Goal: Task Accomplishment & Management: Use online tool/utility

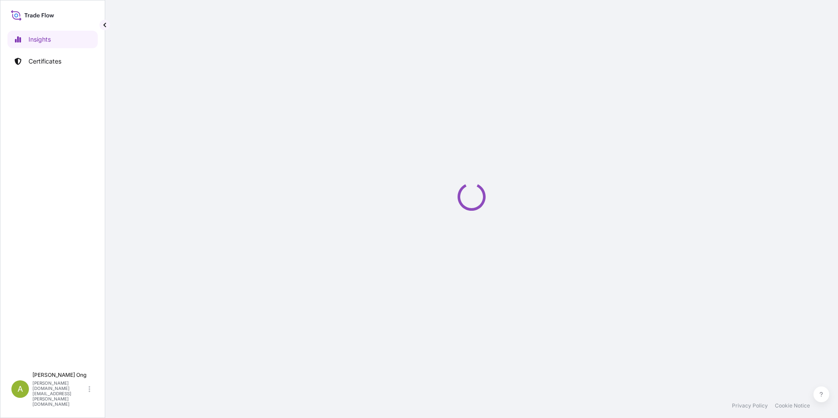
select select "2025"
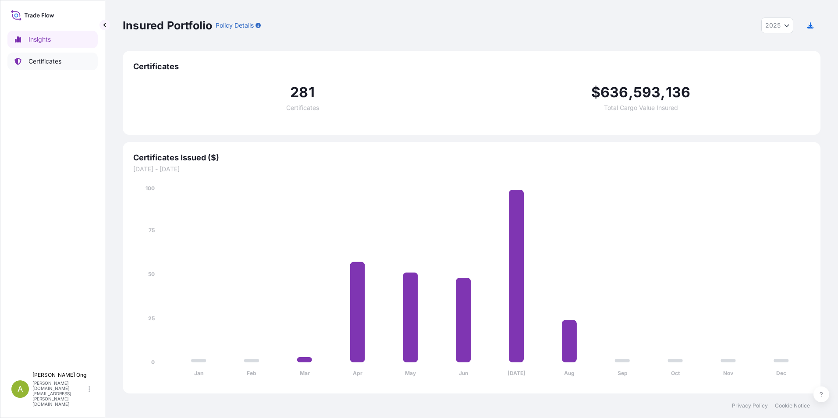
click at [53, 62] on p "Certificates" at bounding box center [44, 61] width 33 height 9
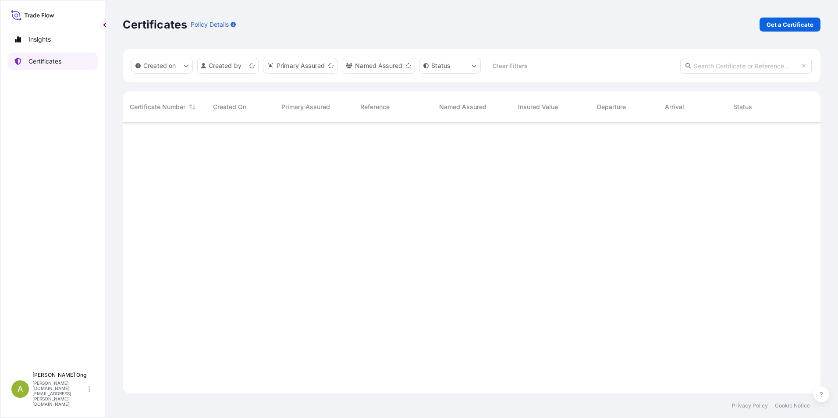
scroll to position [269, 691]
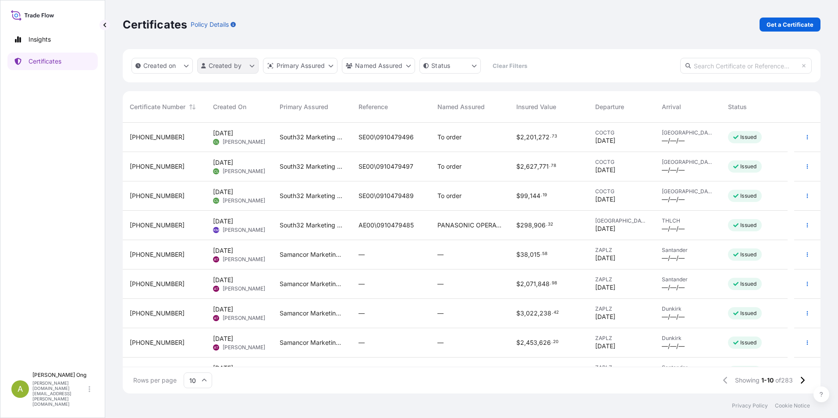
click at [252, 67] on html "Insights Certificates A [PERSON_NAME] [PERSON_NAME][DOMAIN_NAME][EMAIL_ADDRESS]…" at bounding box center [419, 209] width 838 height 418
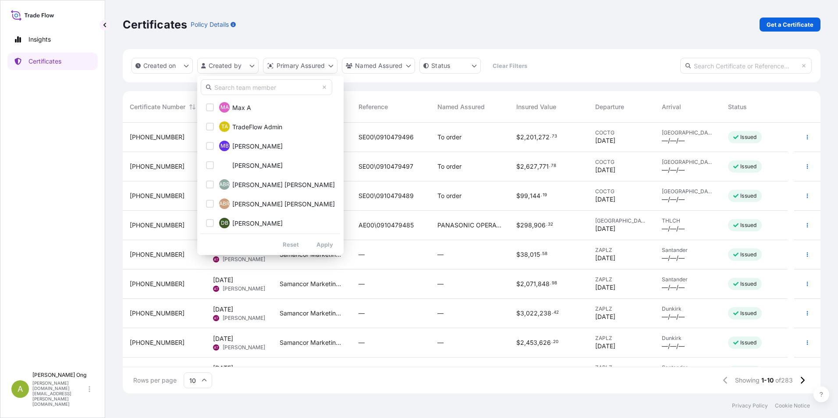
click at [243, 89] on input "text" at bounding box center [266, 87] width 131 height 16
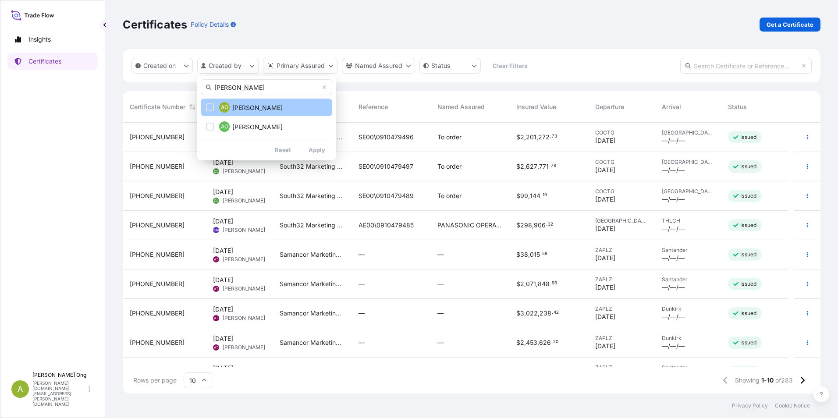
type input "agnes"
click at [213, 109] on div "Select Option" at bounding box center [210, 107] width 8 height 8
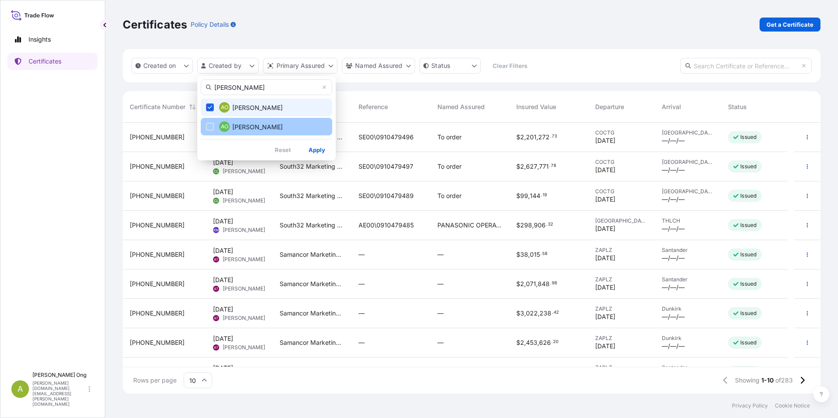
click at [207, 130] on div "Select Option" at bounding box center [210, 127] width 8 height 8
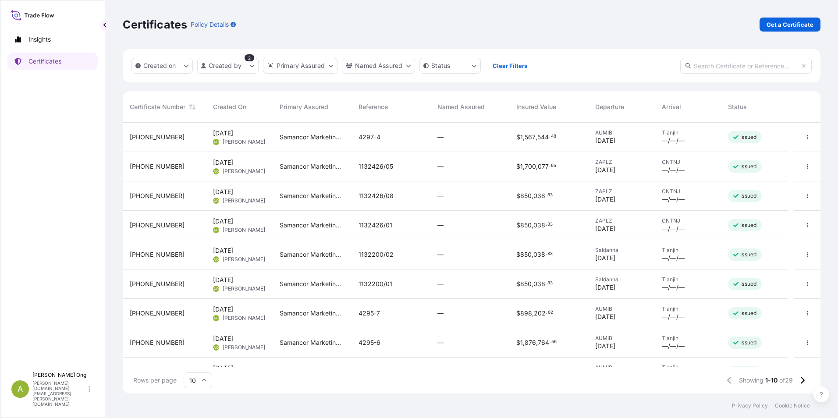
click at [146, 283] on span "31710-114-1" at bounding box center [157, 284] width 55 height 9
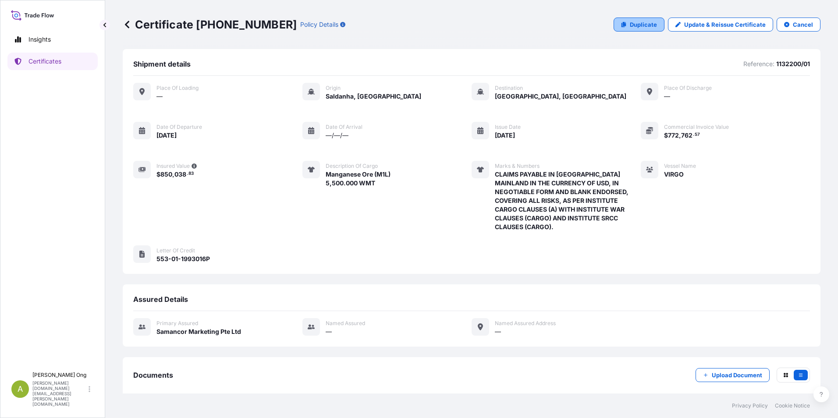
click at [630, 23] on p "Duplicate" at bounding box center [643, 24] width 27 height 9
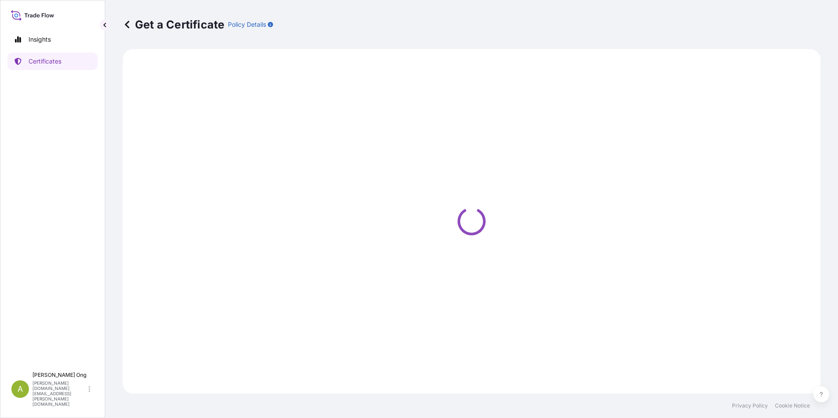
select select "Sea"
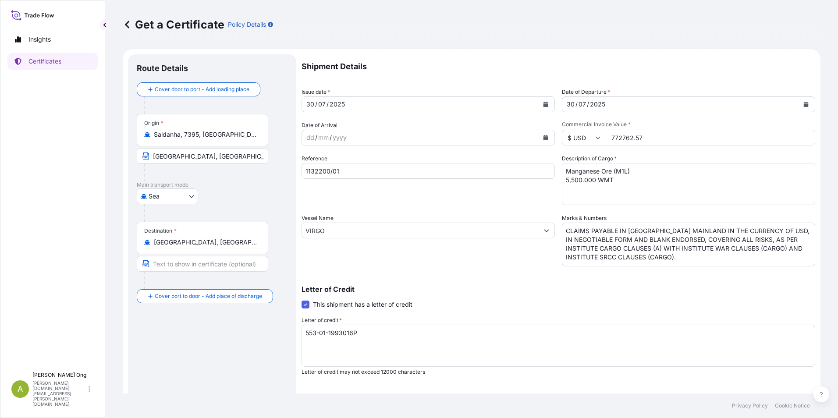
select select "31710"
click at [543, 103] on icon "Calendar" at bounding box center [545, 104] width 5 height 5
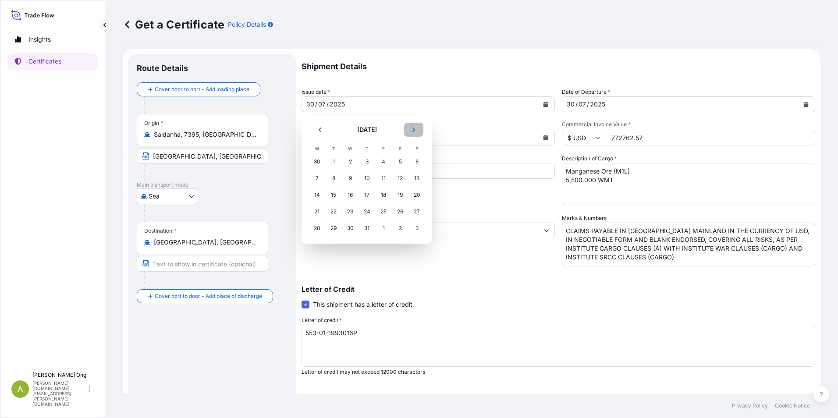
click at [411, 130] on button "Next" at bounding box center [413, 130] width 19 height 14
click at [385, 195] on div "15" at bounding box center [384, 195] width 16 height 16
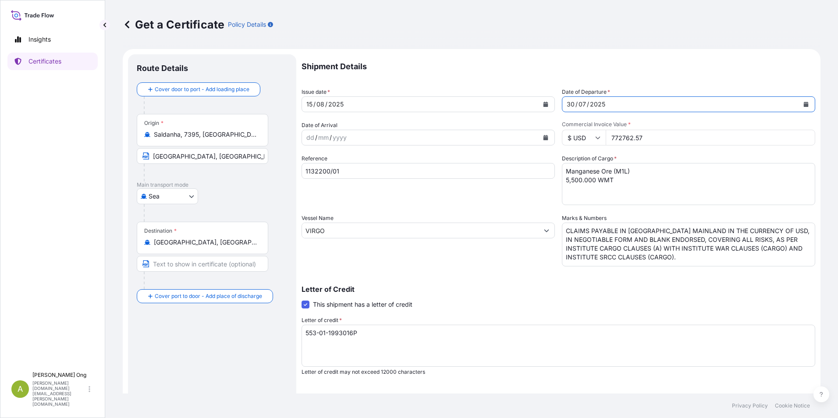
click at [804, 105] on icon "Calendar" at bounding box center [806, 104] width 5 height 5
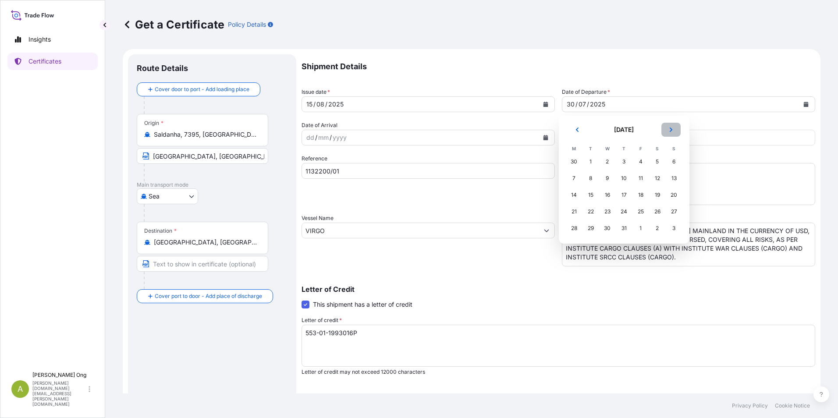
click at [670, 130] on icon "Next" at bounding box center [670, 129] width 5 height 5
click at [643, 197] on div "15" at bounding box center [641, 195] width 16 height 16
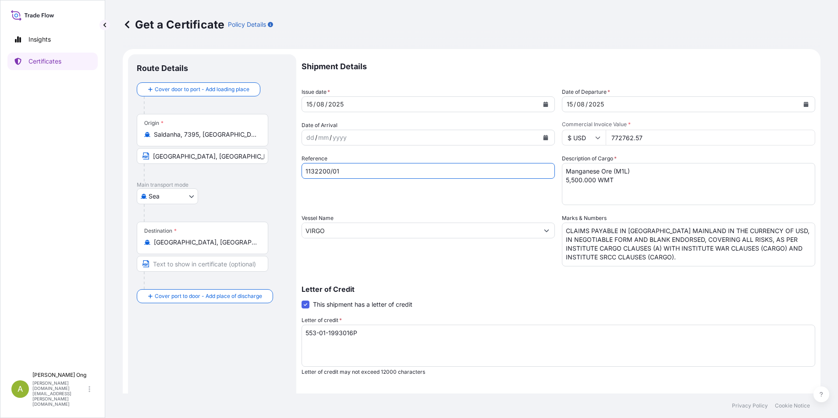
drag, startPoint x: 338, startPoint y: 170, endPoint x: 167, endPoint y: 160, distance: 171.7
click at [153, 160] on form "Route Details Cover door to port - Add loading place Place of loading Road / In…" at bounding box center [472, 275] width 698 height 453
paste input "1/05"
type input "1132201/05"
drag, startPoint x: 652, startPoint y: 138, endPoint x: 509, endPoint y: 135, distance: 142.9
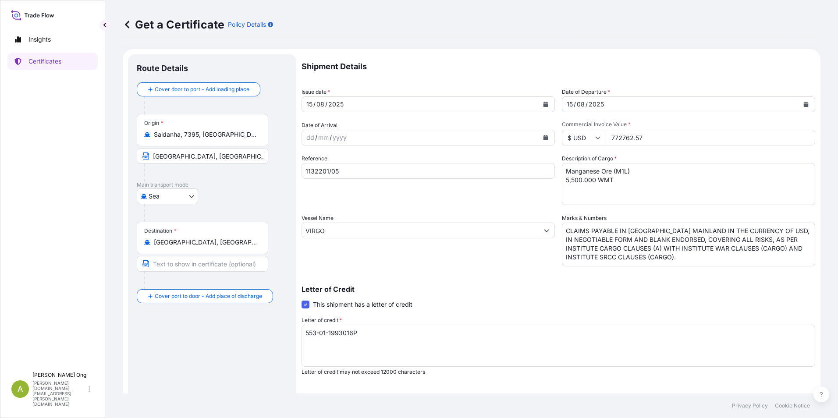
click at [509, 135] on div "Shipment Details Issue date * 15 / 08 / 2025 Date of Departure * 15 / 08 / 2025…" at bounding box center [559, 263] width 514 height 418
paste input "80791.2"
type input "780791.27"
drag, startPoint x: 385, startPoint y: 337, endPoint x: 205, endPoint y: 329, distance: 180.3
click at [139, 330] on form "Route Details Cover door to port - Add loading place Place of loading Road / In…" at bounding box center [472, 275] width 698 height 453
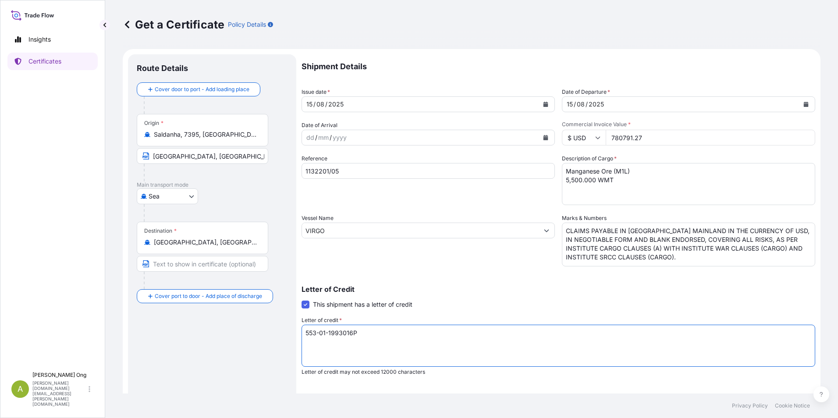
paste textarea "5808"
type textarea "553-01-1995808P"
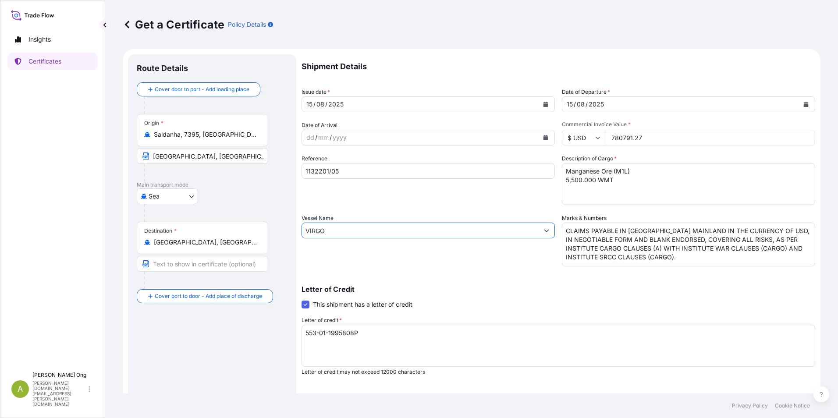
drag, startPoint x: 344, startPoint y: 227, endPoint x: 190, endPoint y: 217, distance: 153.7
click at [190, 217] on form "Route Details Cover door to port - Add loading place Place of loading Road / In…" at bounding box center [472, 275] width 698 height 453
paste input "DARYA JIYA"
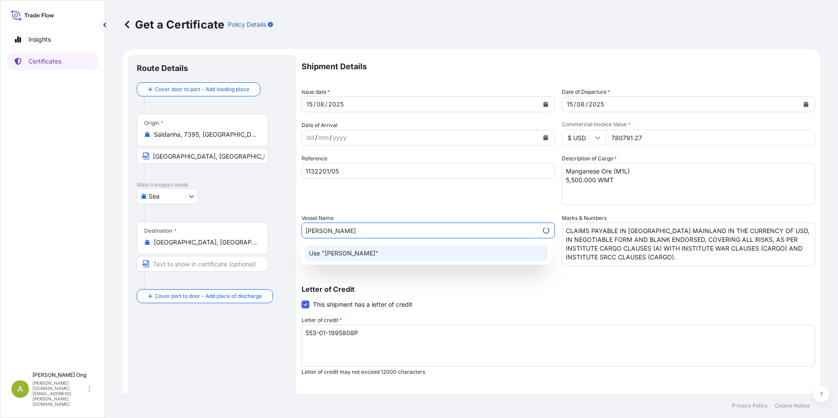
type input "DARYA JIYA"
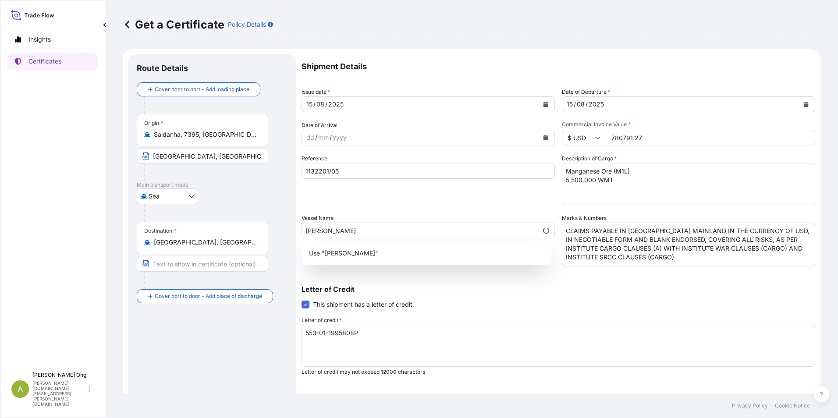
click at [643, 301] on div "Letter of Credit This shipment has a letter of credit Letter of credit * 553-01…" at bounding box center [559, 331] width 514 height 90
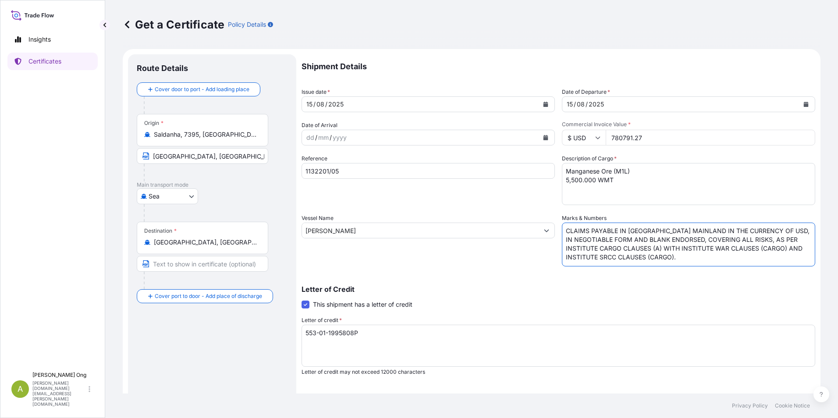
drag, startPoint x: 705, startPoint y: 258, endPoint x: 415, endPoint y: 202, distance: 295.4
click at [415, 202] on div "Shipment Details Issue date * 15 / 08 / 2025 Date of Departure * 15 / 08 / 2025…" at bounding box center [559, 263] width 514 height 418
paste textarea "OF USD, IN NEGOTIABLE FORM AND BLANK ENDORSED, COVERING ALL RISKS, AS PER INSTI…"
click at [760, 229] on textarea "CLAIMS PAYABLE IN CHINA MAINLAND IN THE CURRENCY OF USD, IN NEGOTIABLE FORM AND…" at bounding box center [688, 245] width 253 height 44
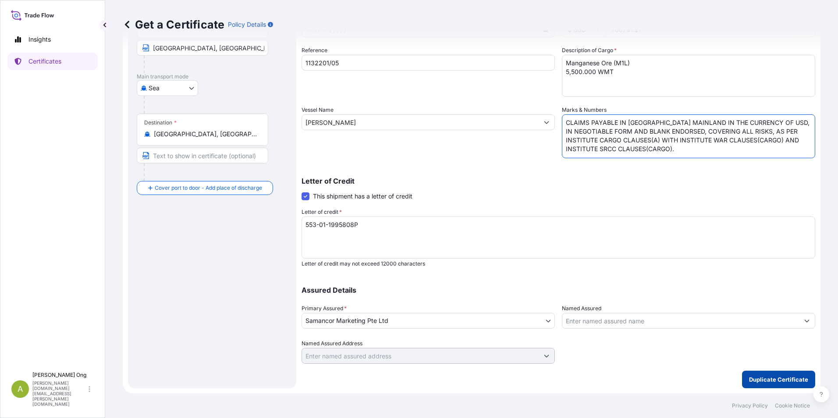
type textarea "CLAIMS PAYABLE IN CHINA MAINLAND IN THE CURRENCY OF USD, IN NEGOTIABLE FORM AND…"
click at [764, 377] on p "Duplicate Certificate" at bounding box center [778, 379] width 59 height 9
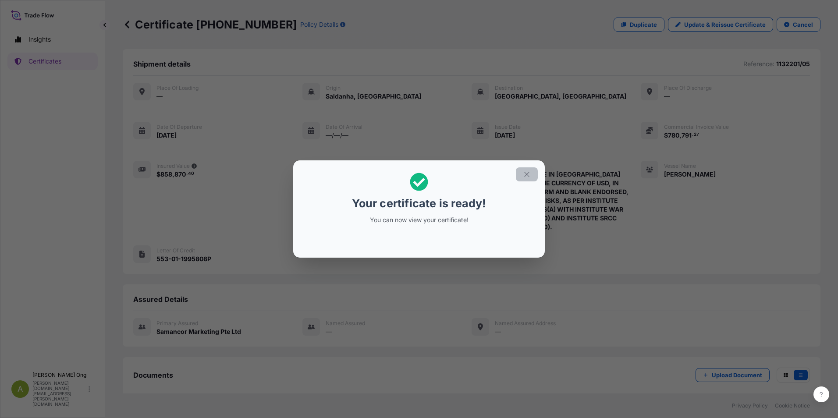
click at [527, 172] on icon "button" at bounding box center [527, 174] width 8 height 8
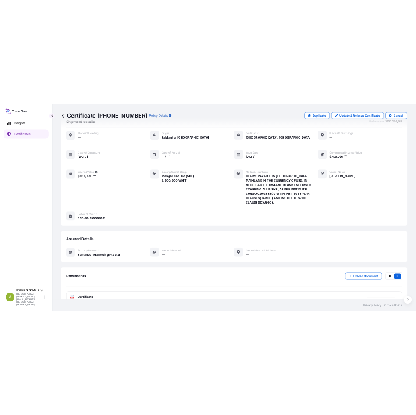
scroll to position [54, 0]
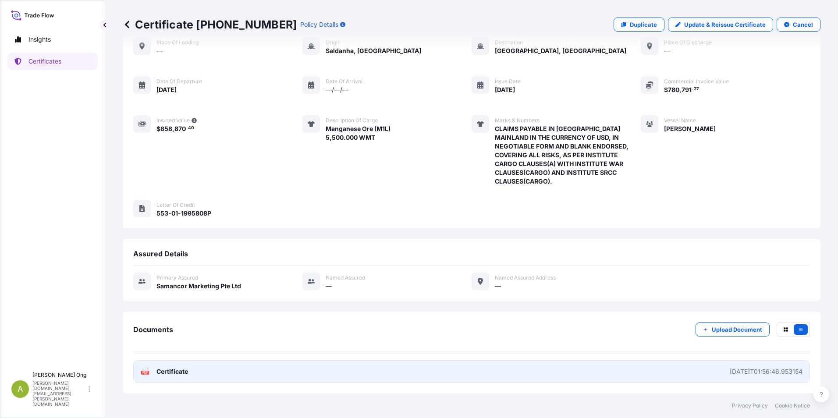
click at [172, 373] on span "Certificate" at bounding box center [172, 371] width 32 height 9
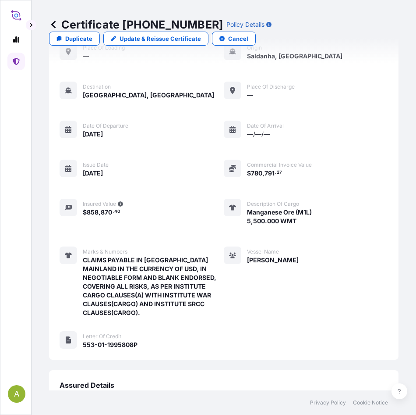
scroll to position [68, 0]
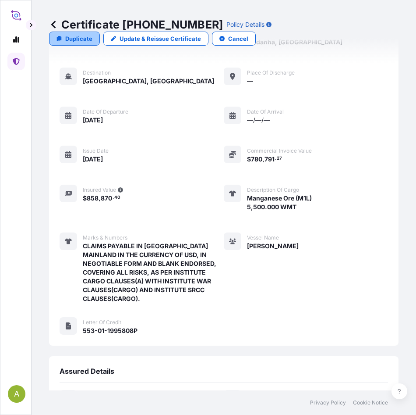
click at [64, 43] on link "Duplicate" at bounding box center [74, 39] width 51 height 14
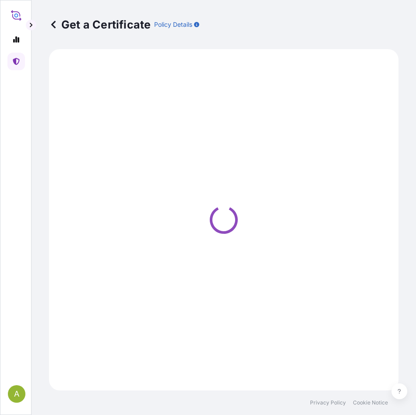
select select "Sea"
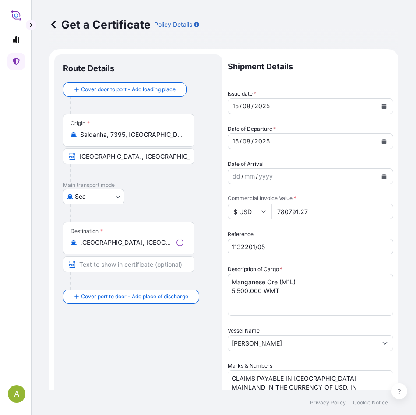
select select "31710"
drag, startPoint x: 321, startPoint y: 214, endPoint x: 196, endPoint y: 208, distance: 125.0
click at [196, 208] on form "Route Details Cover door to port - Add loading place Place of loading Road / In…" at bounding box center [224, 363] width 350 height 628
paste input "1573625.59"
type input "1573625.59"
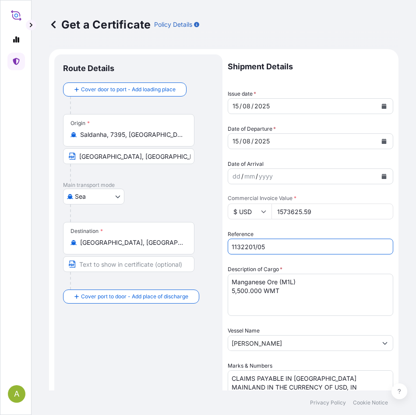
click at [271, 247] on input "1132201/05" at bounding box center [311, 246] width 166 height 16
type input "1132201/02"
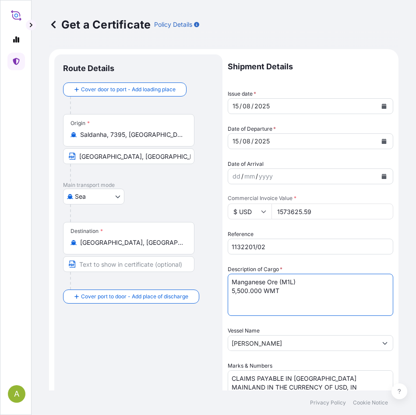
click at [231, 291] on textarea "Manganese Ore (M1L) 5,500.000 WMT" at bounding box center [311, 294] width 166 height 42
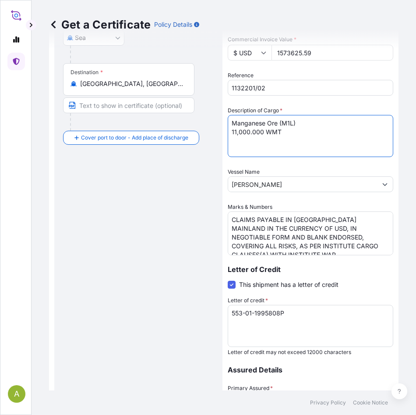
scroll to position [175, 0]
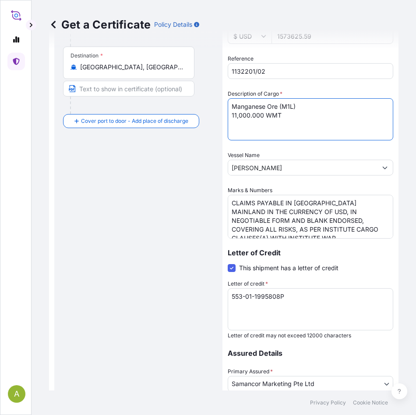
type textarea "Manganese Ore (M1L) 11,000.000 WMT"
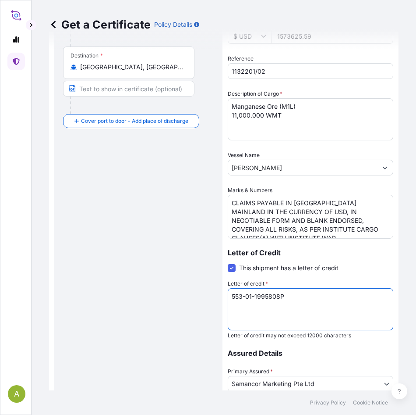
drag, startPoint x: 295, startPoint y: 295, endPoint x: 94, endPoint y: 287, distance: 201.8
click at [89, 287] on form "Route Details Cover door to port - Add loading place Place of loading Road / In…" at bounding box center [224, 188] width 350 height 628
paste textarea "LC30499C500204"
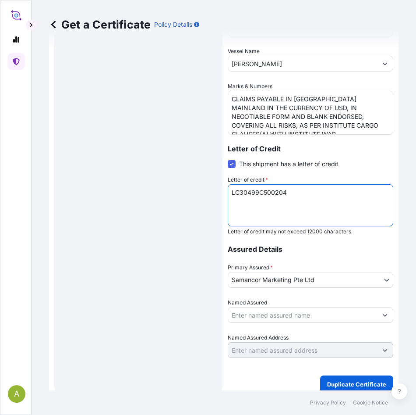
scroll to position [287, 0]
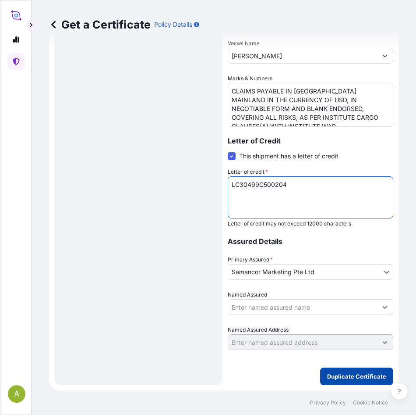
type textarea "LC30499C500204"
click at [329, 374] on p "Duplicate Certificate" at bounding box center [356, 376] width 59 height 9
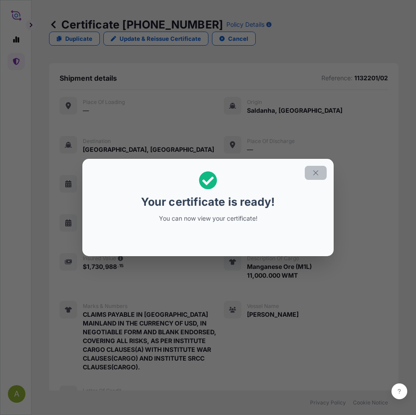
click at [320, 172] on icon "button" at bounding box center [316, 173] width 8 height 8
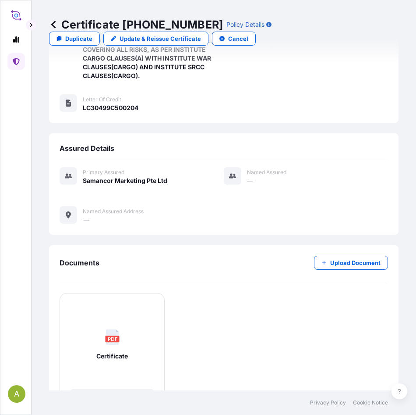
scroll to position [327, 0]
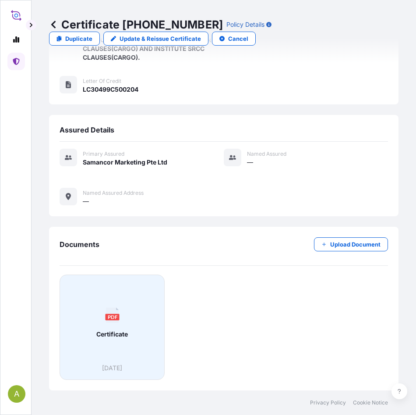
click at [114, 320] on rect at bounding box center [112, 316] width 14 height 7
